Goal: Entertainment & Leisure: Consume media (video, audio)

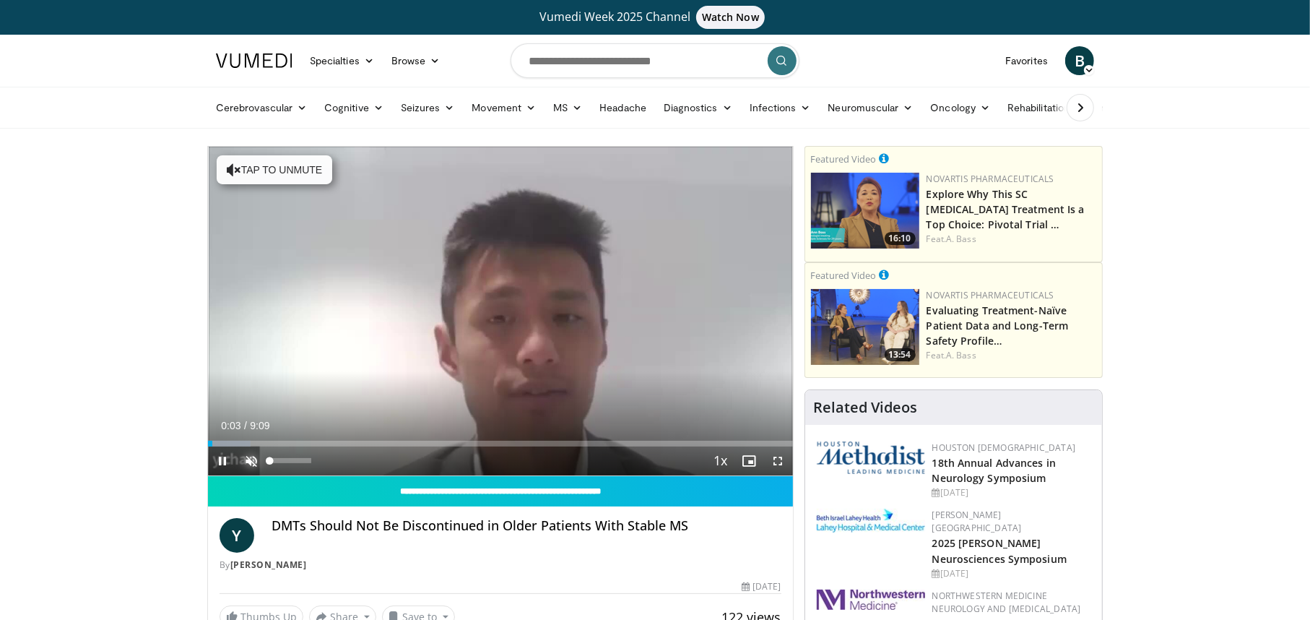
click at [248, 463] on span "Video Player" at bounding box center [251, 460] width 29 height 29
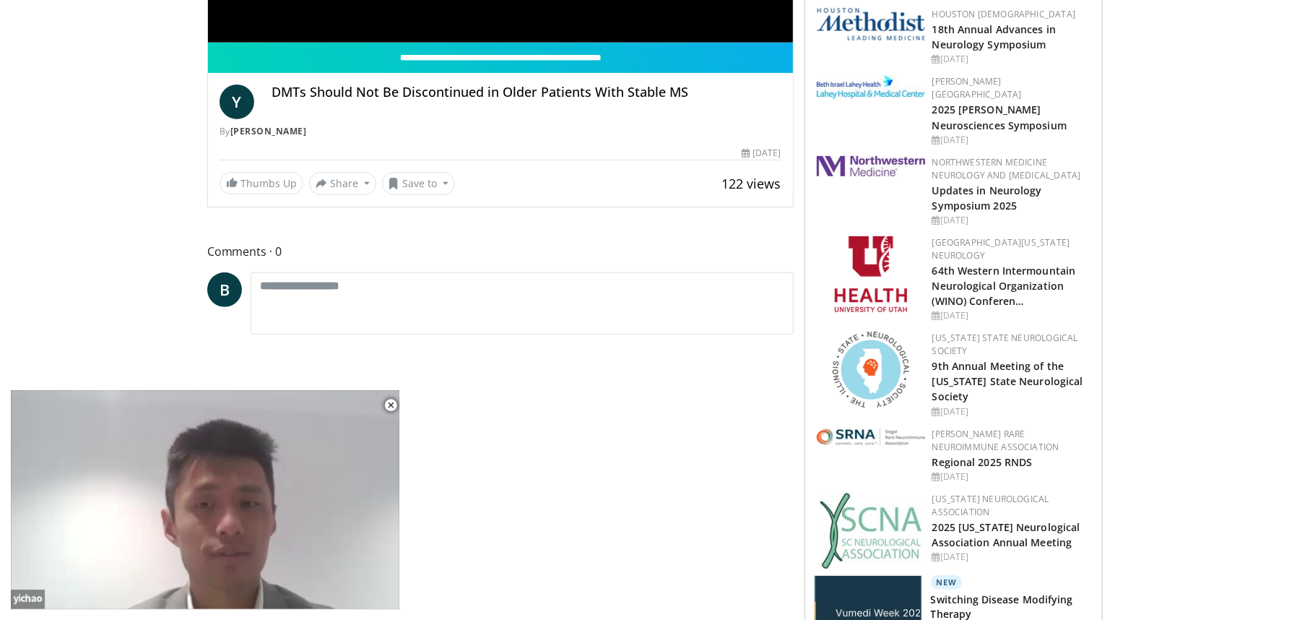
scroll to position [144, 0]
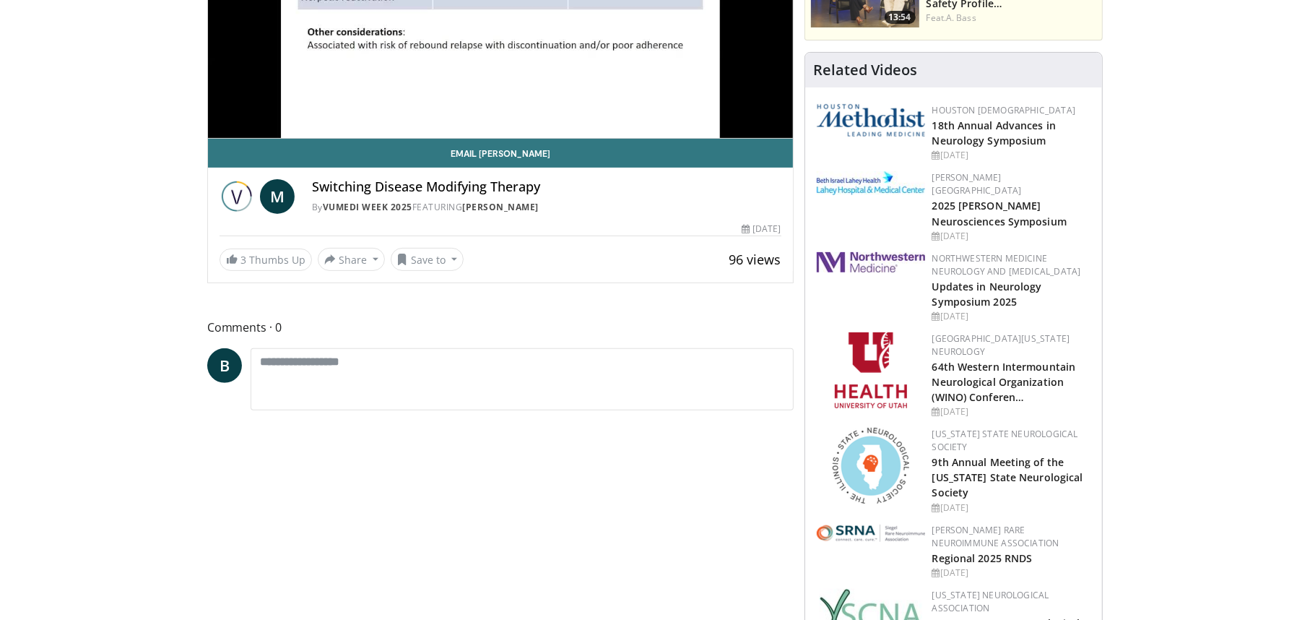
scroll to position [72, 0]
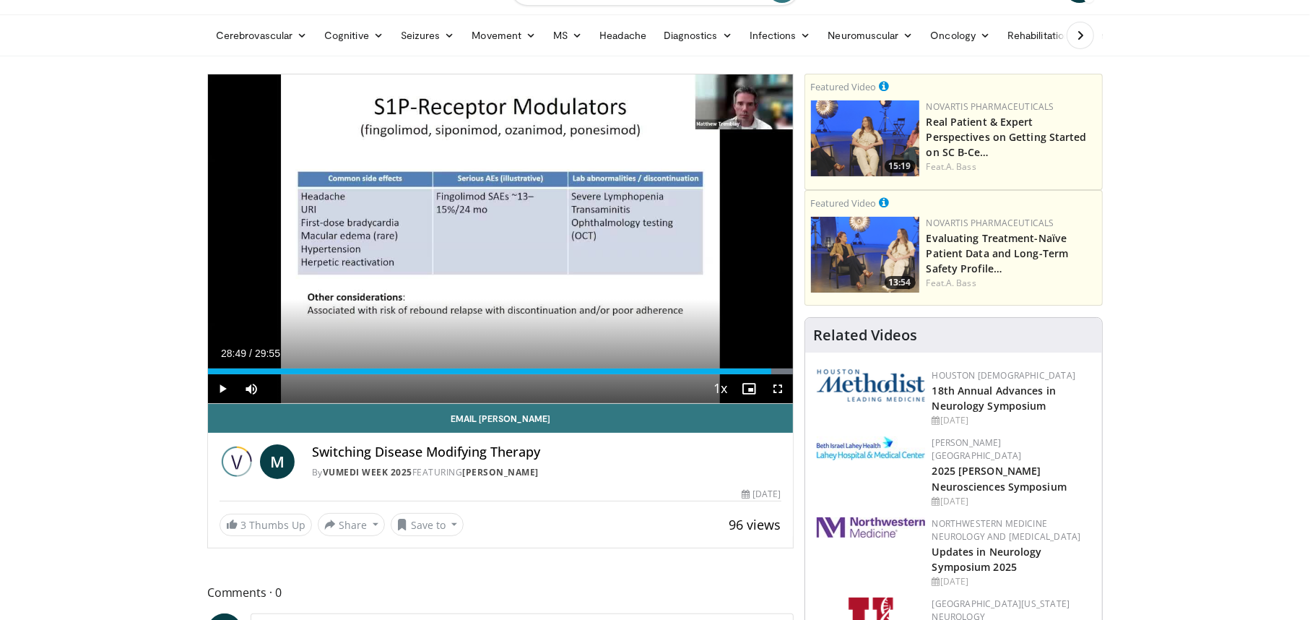
drag, startPoint x: 220, startPoint y: 373, endPoint x: 771, endPoint y: 377, distance: 550.3
click at [771, 377] on div "Current Time 28:49 / Duration 29:55 Play Skip Backward Skip Forward Mute Loaded…" at bounding box center [500, 388] width 585 height 29
click at [221, 385] on span "Video Player" at bounding box center [222, 388] width 29 height 29
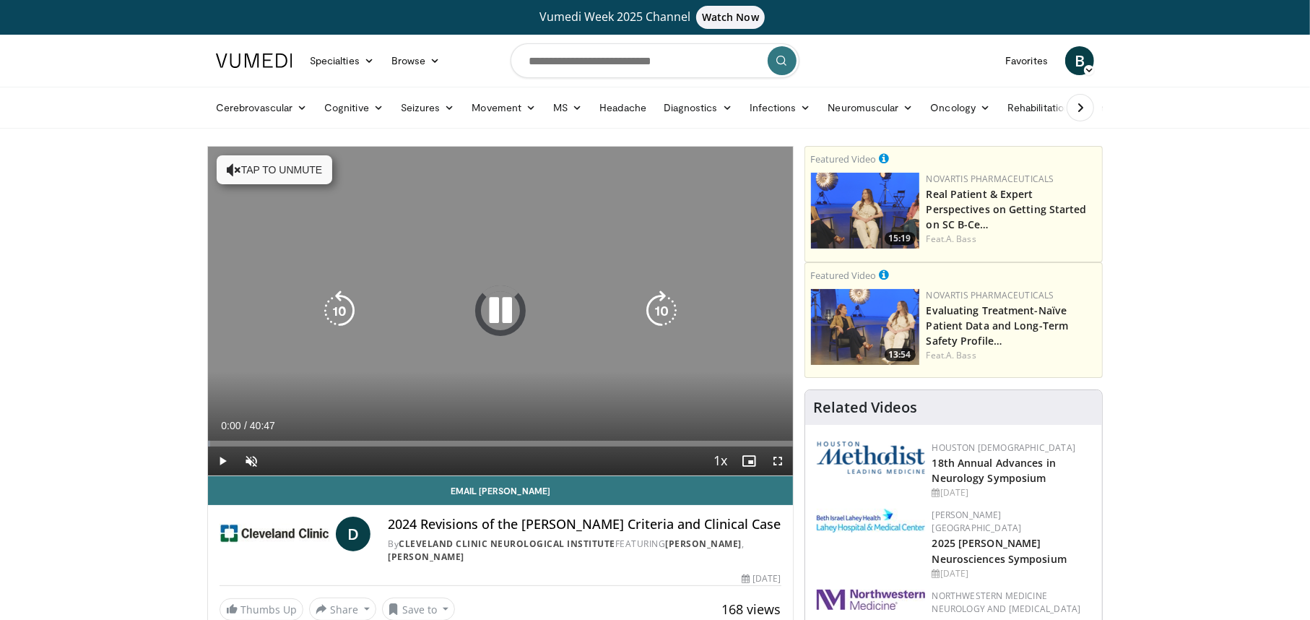
scroll to position [72, 0]
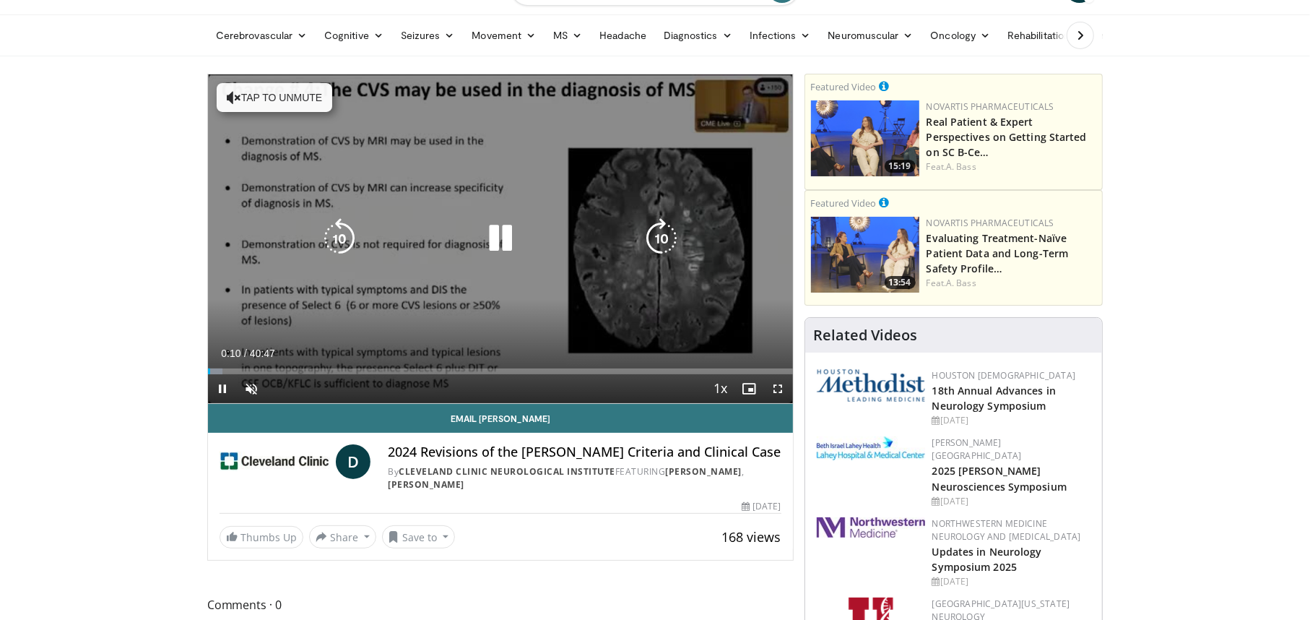
click at [502, 226] on icon "Video Player" at bounding box center [500, 238] width 40 height 40
